Goal: Complete application form

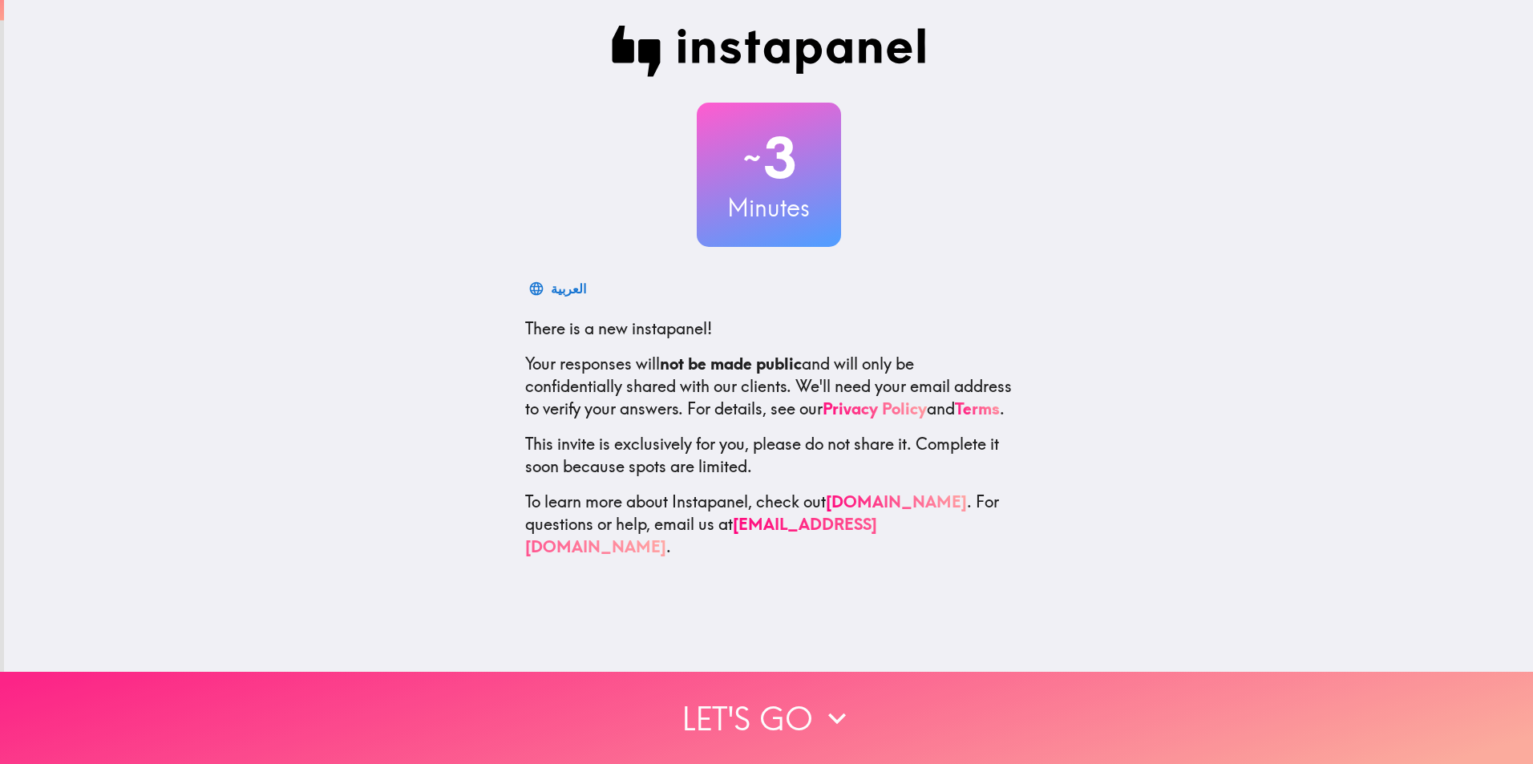
click at [800, 706] on button "Let's go" at bounding box center [766, 718] width 1533 height 92
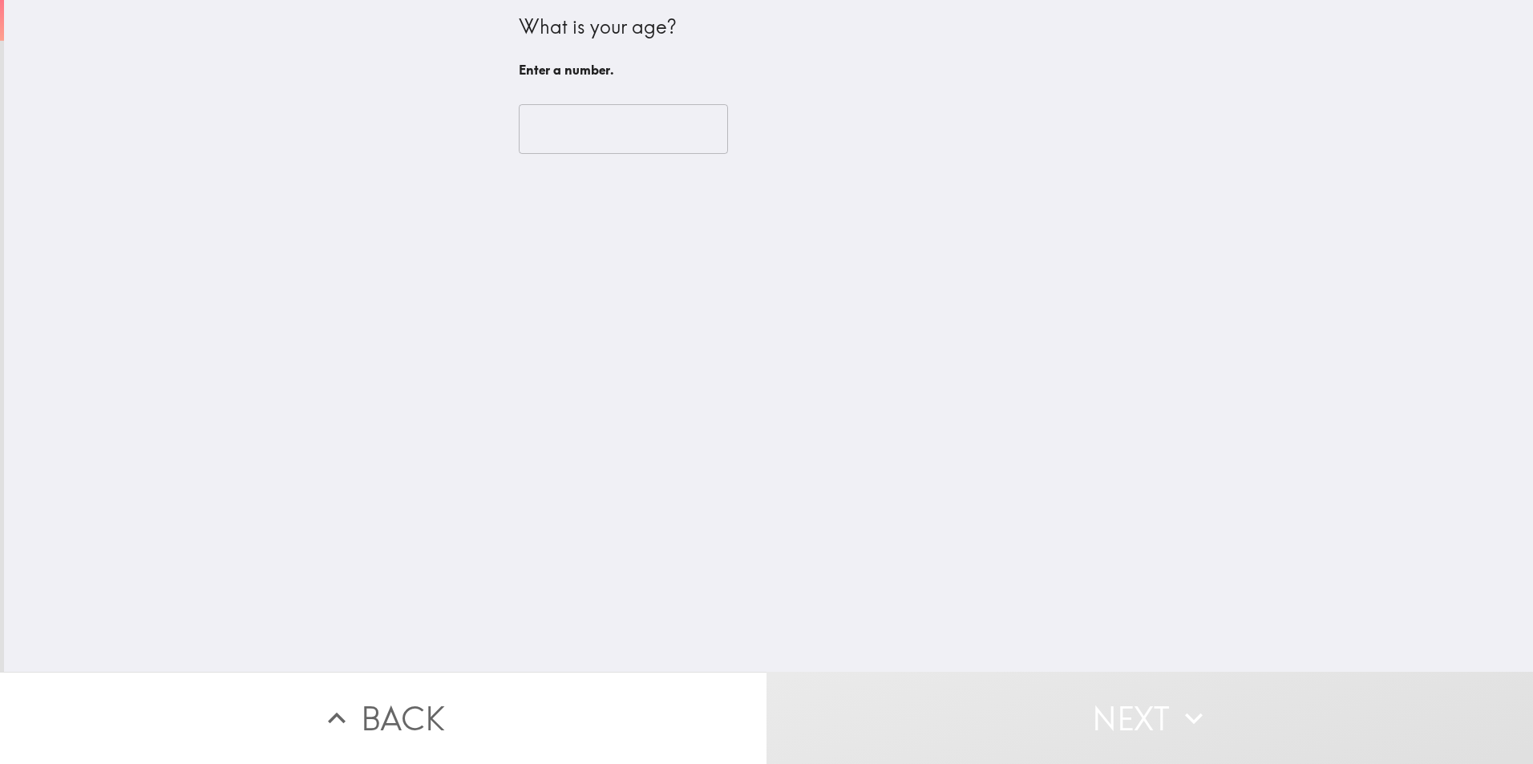
click at [563, 109] on input "number" at bounding box center [623, 129] width 209 height 50
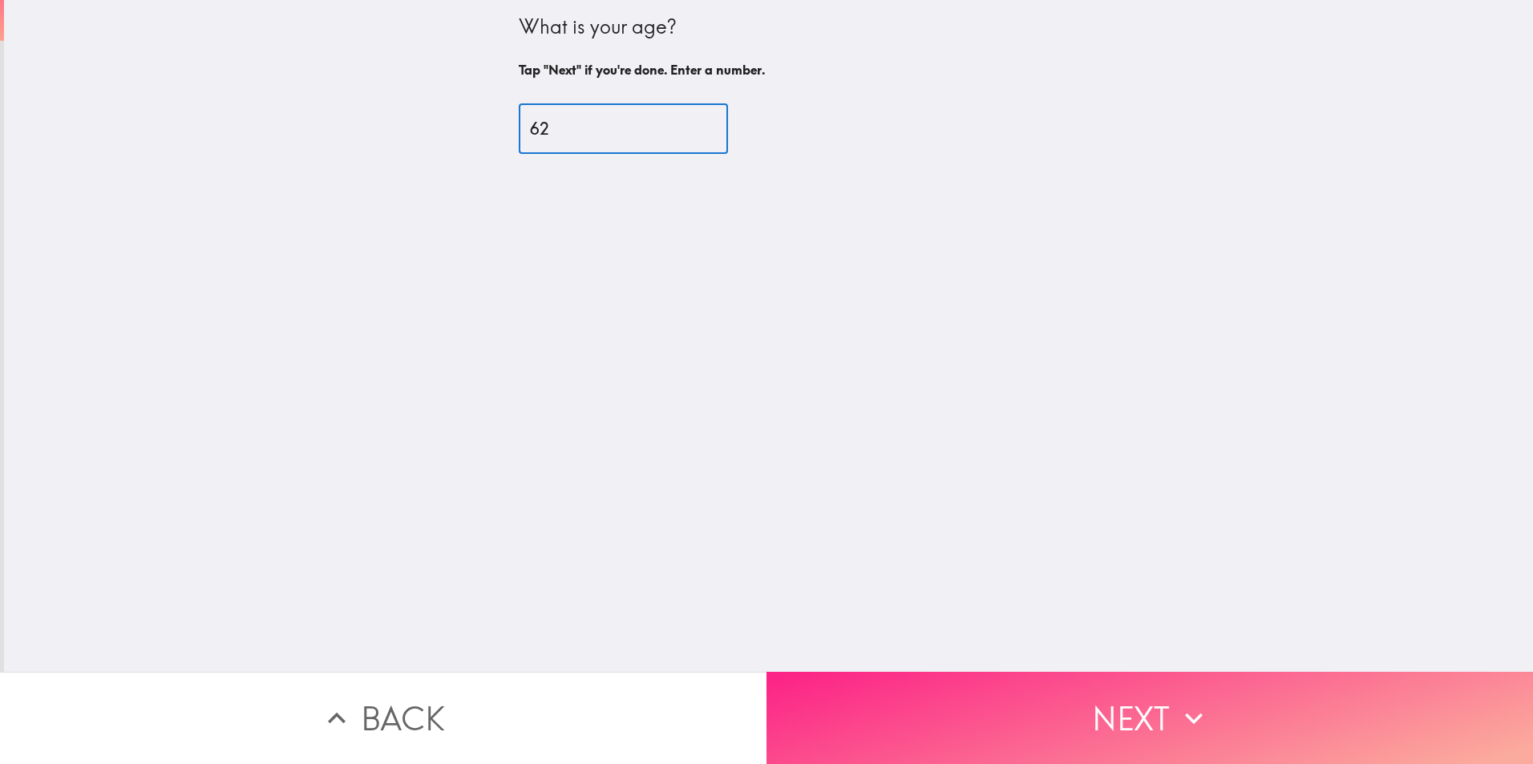
type input "62"
click at [1035, 707] on button "Next" at bounding box center [1149, 718] width 766 height 92
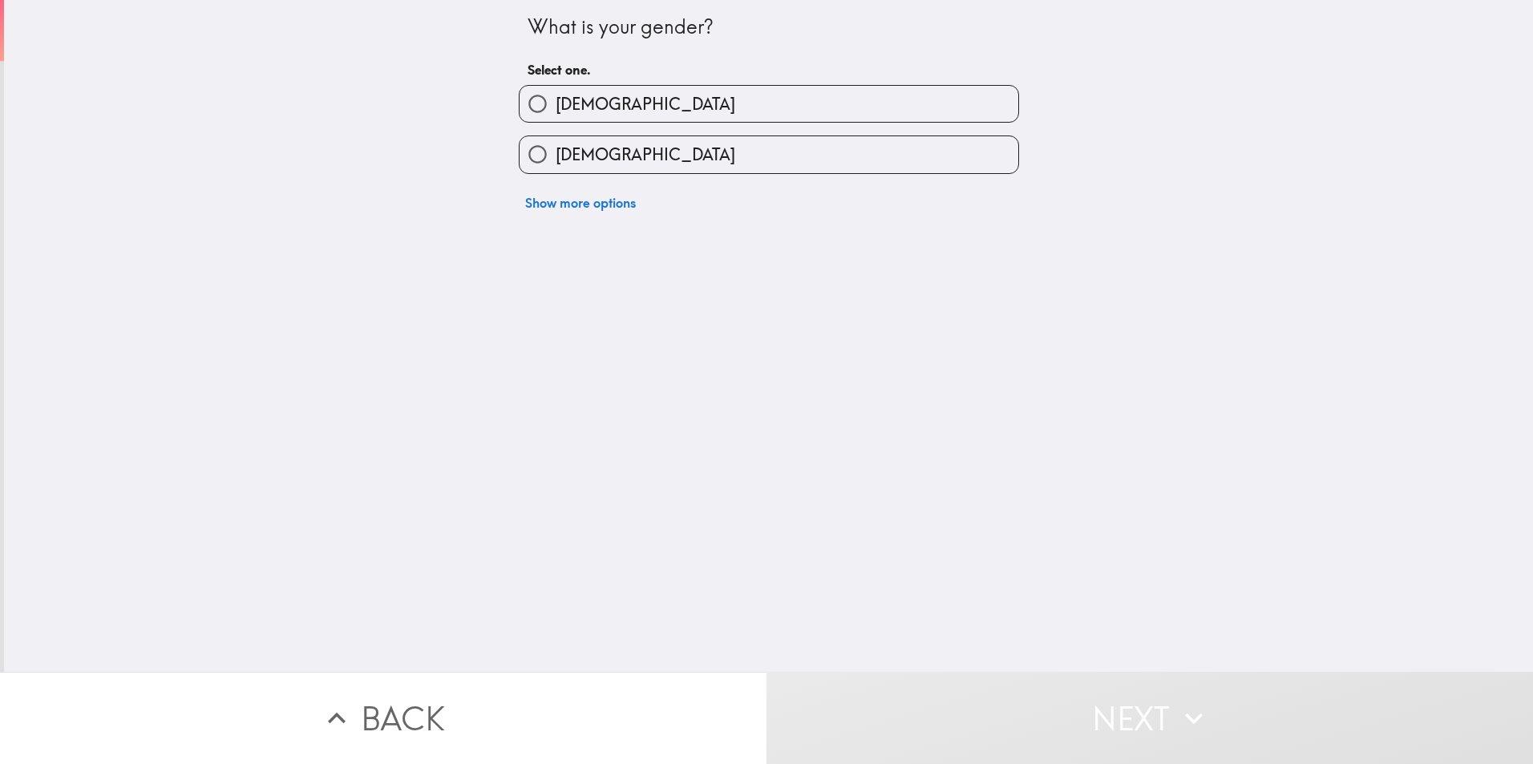
click at [529, 161] on input "[DEMOGRAPHIC_DATA]" at bounding box center [537, 154] width 36 height 36
radio input "true"
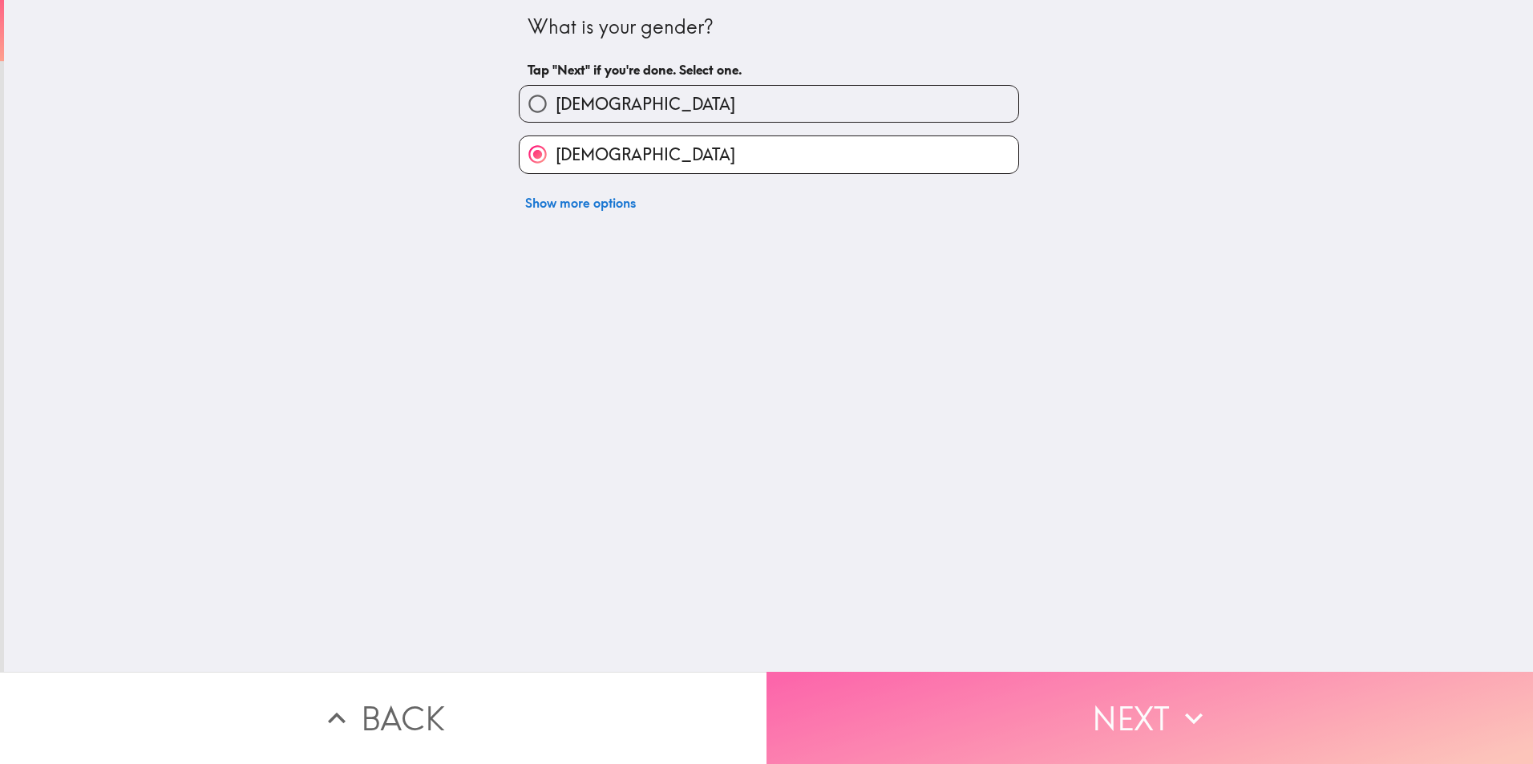
click at [966, 737] on button "Next" at bounding box center [1149, 718] width 766 height 92
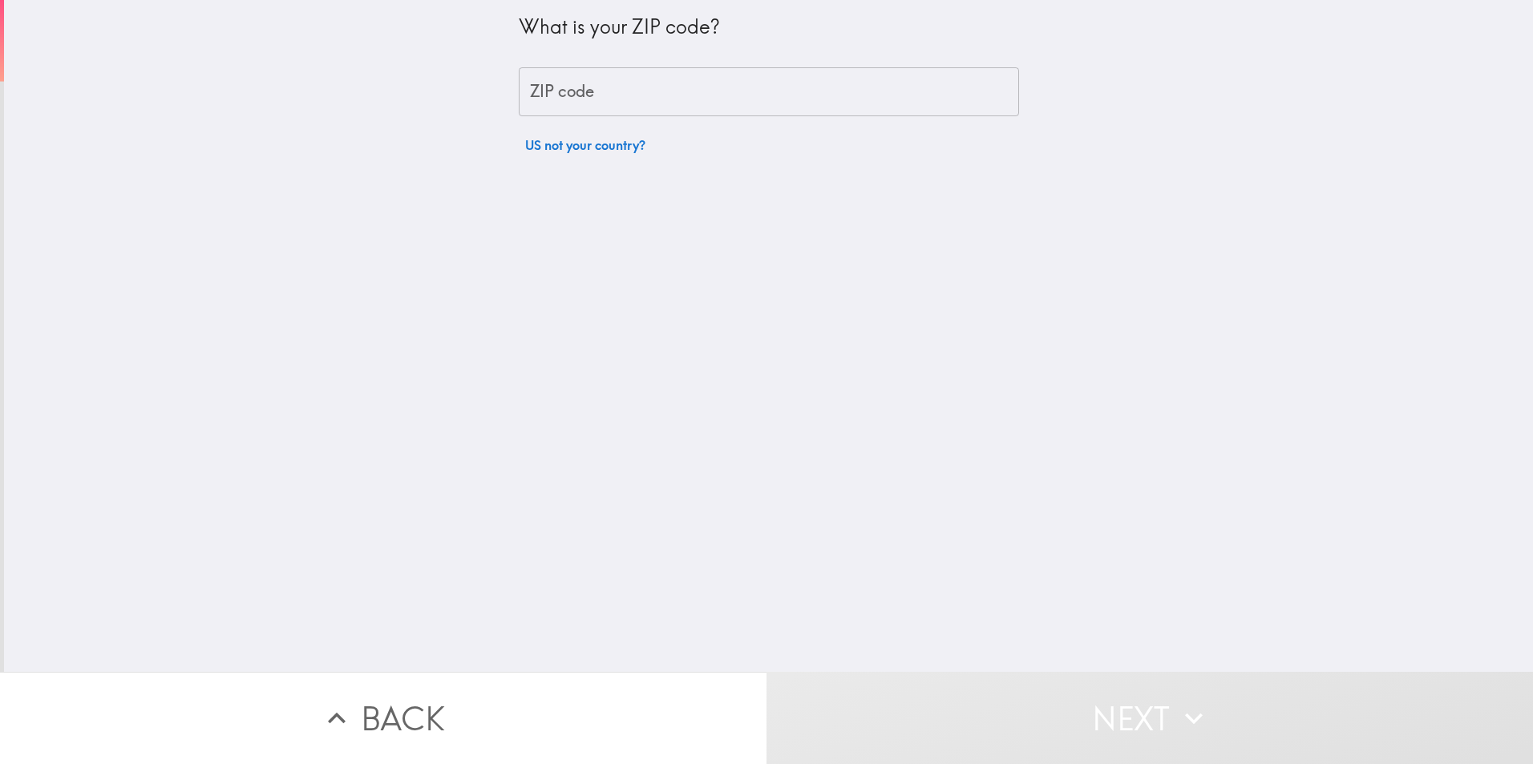
click at [558, 95] on input "ZIP code" at bounding box center [769, 92] width 500 height 50
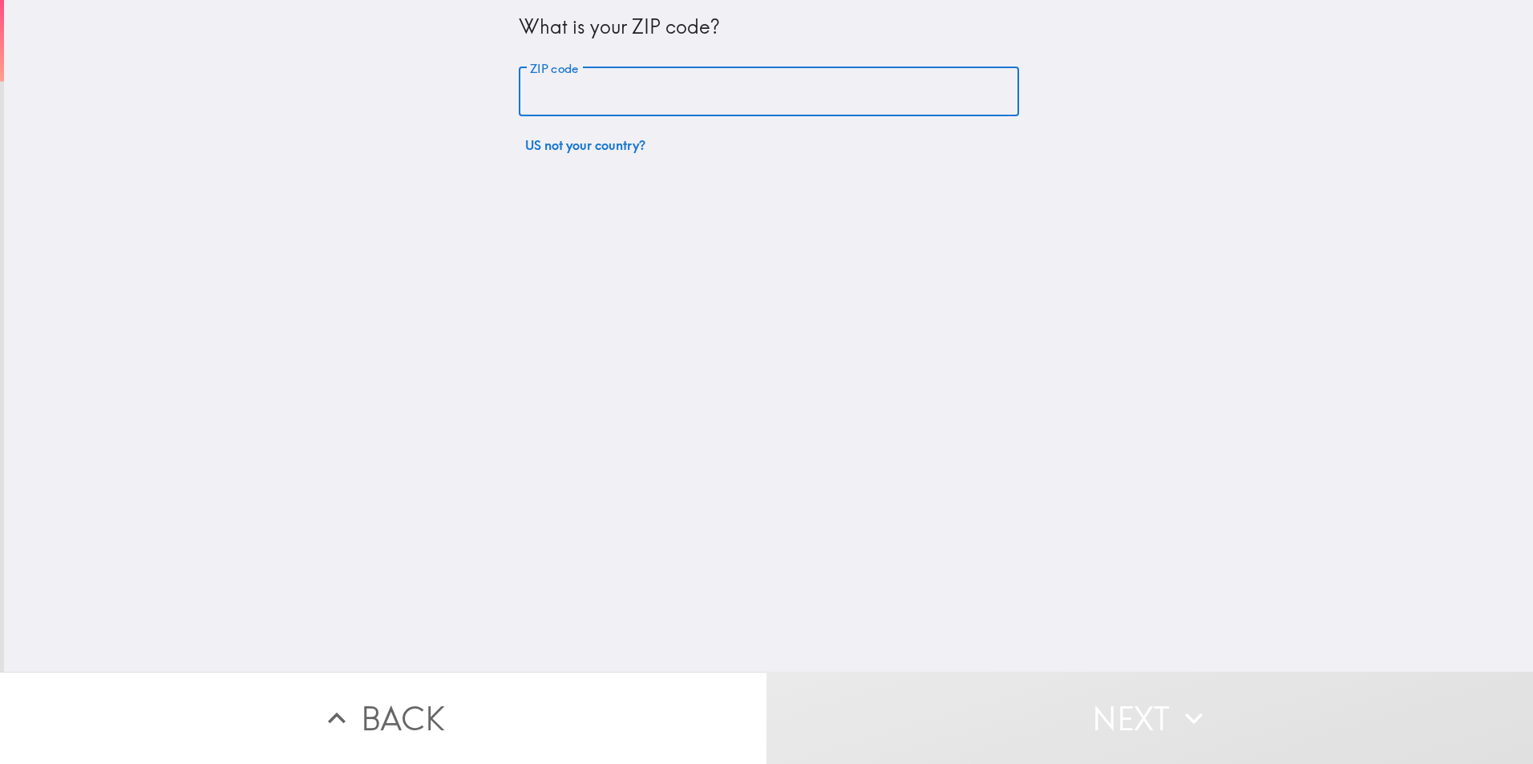
type input "88260"
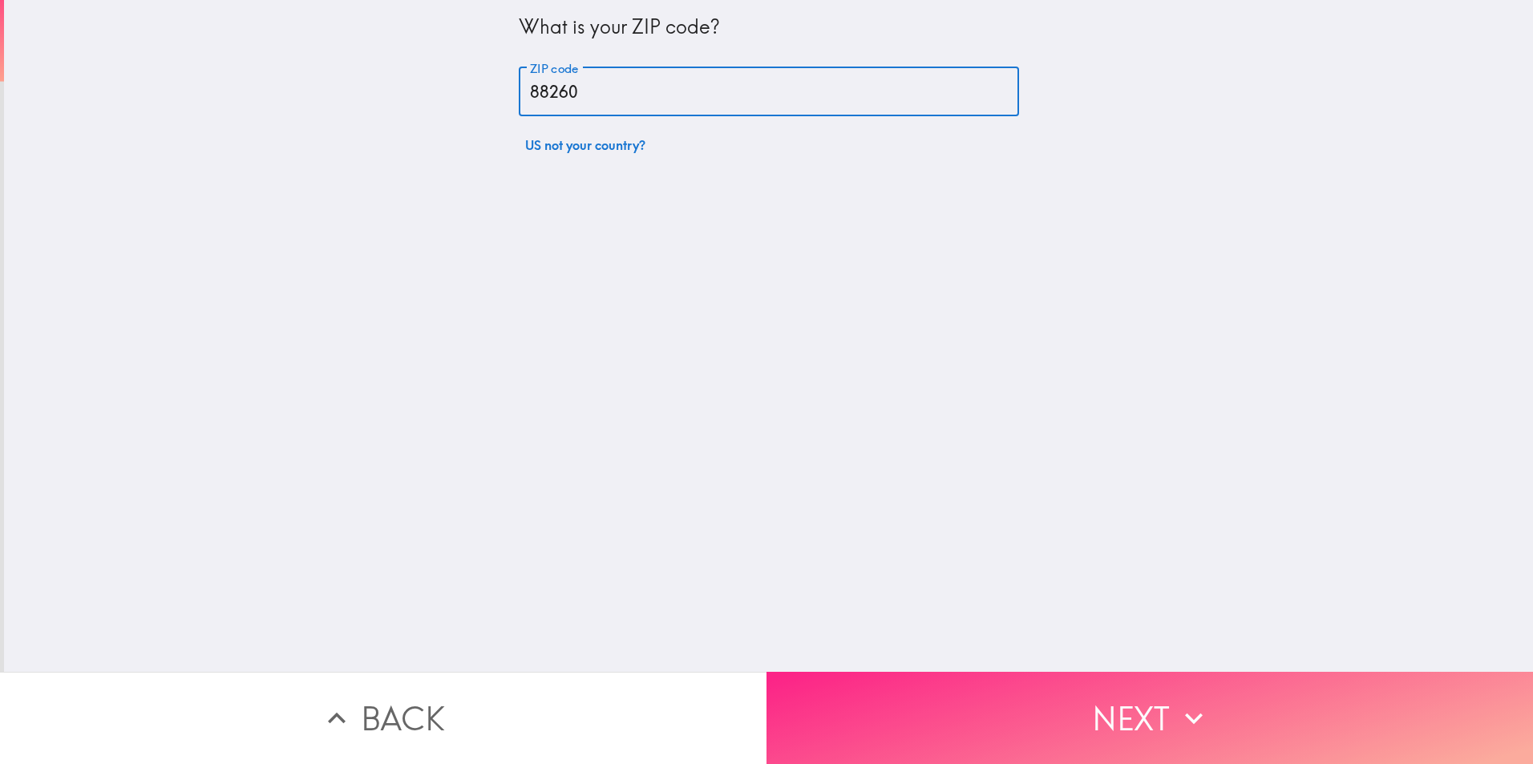
click at [923, 701] on button "Next" at bounding box center [1149, 718] width 766 height 92
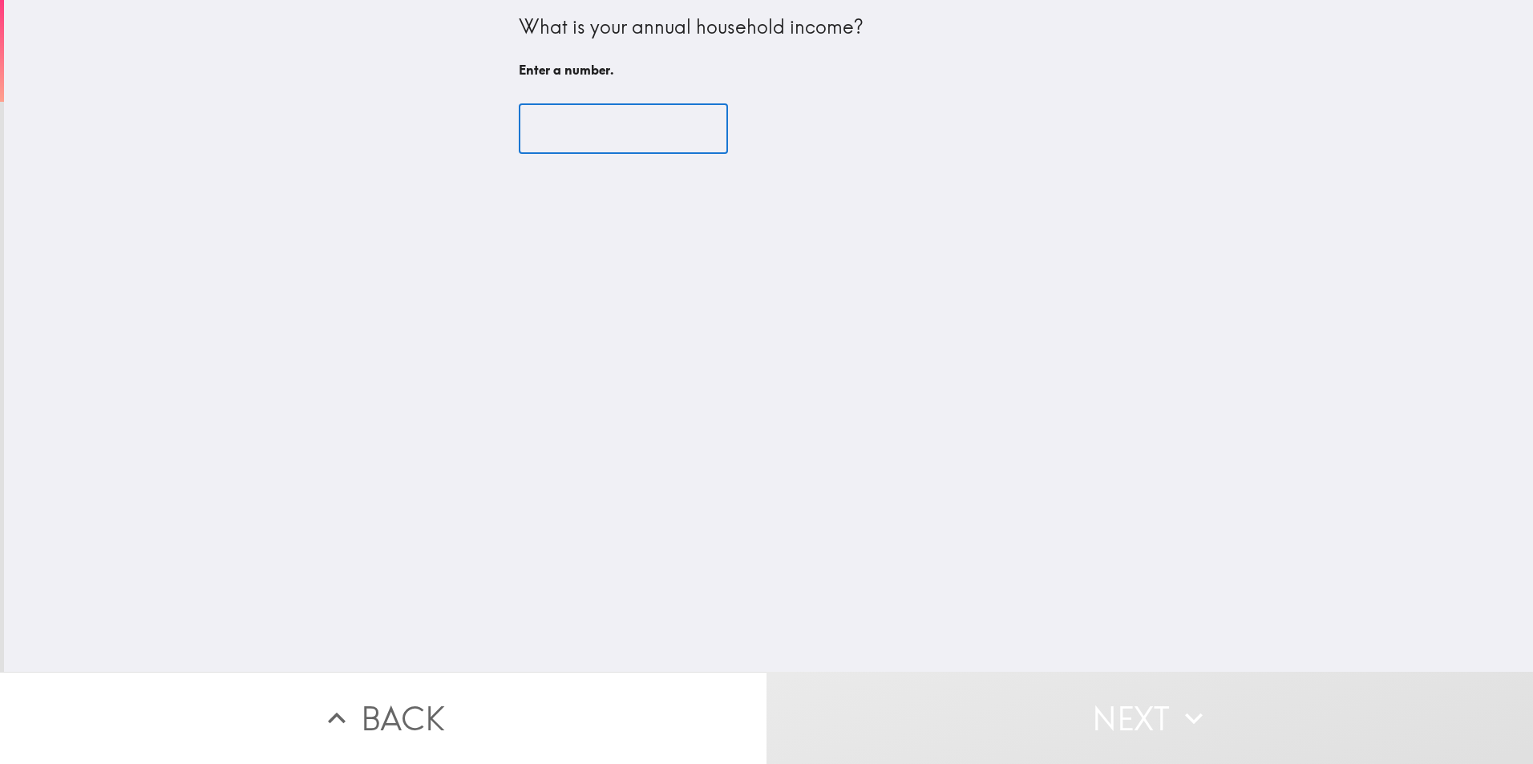
click at [546, 131] on input "number" at bounding box center [623, 129] width 209 height 50
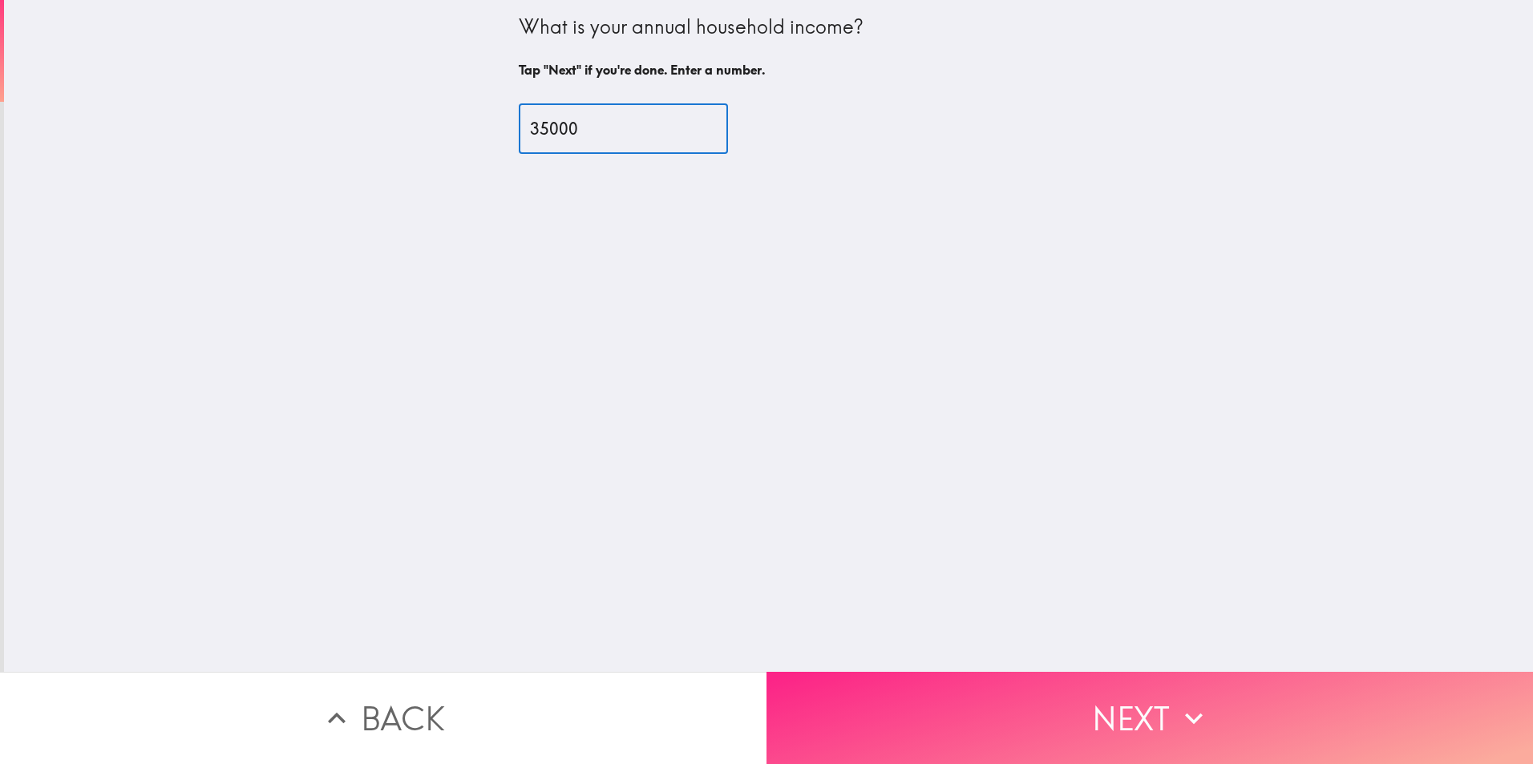
type input "35000"
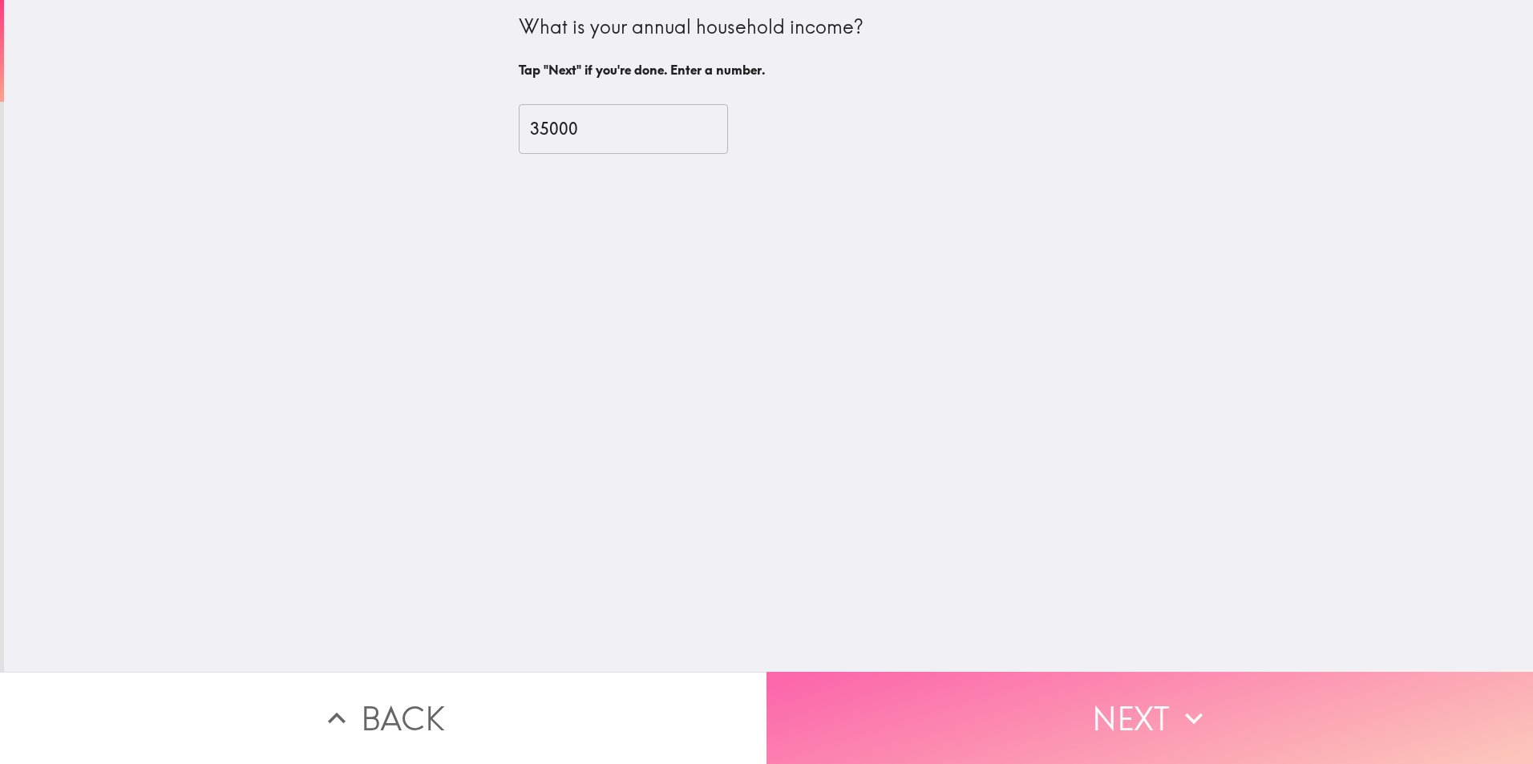
drag, startPoint x: 990, startPoint y: 735, endPoint x: 925, endPoint y: 373, distance: 368.1
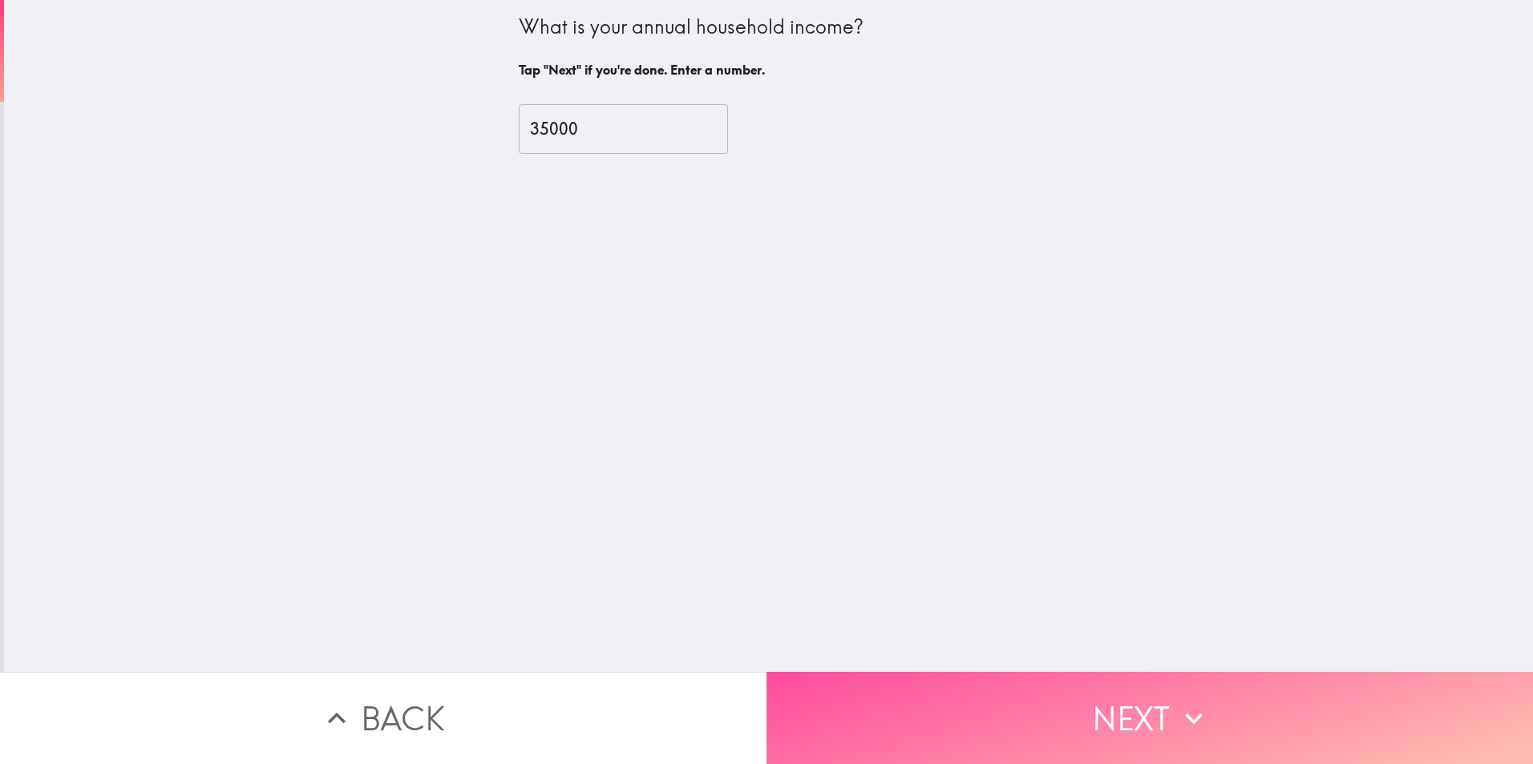
click at [990, 733] on button "Next" at bounding box center [1149, 718] width 766 height 92
